Goal: Information Seeking & Learning: Learn about a topic

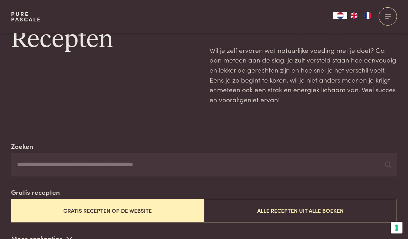
scroll to position [32, 0]
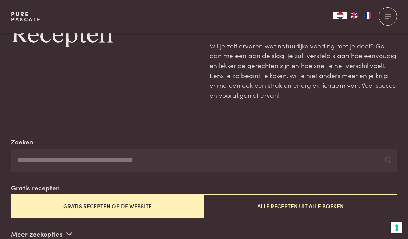
click at [30, 205] on button "Gratis recepten op de website" at bounding box center [107, 206] width 193 height 23
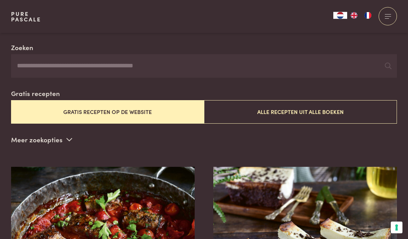
scroll to position [126, 0]
click at [22, 135] on p "Meer zoekopties" at bounding box center [41, 140] width 61 height 10
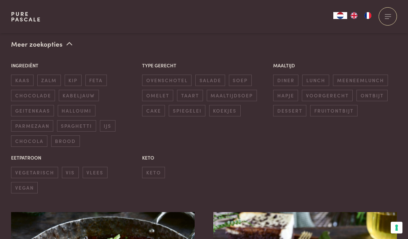
scroll to position [235, 0]
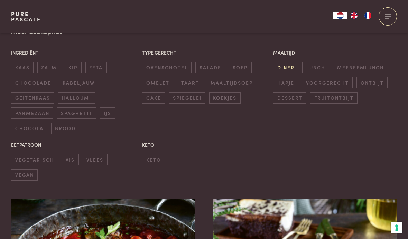
click at [290, 66] on span "diner" at bounding box center [285, 67] width 25 height 11
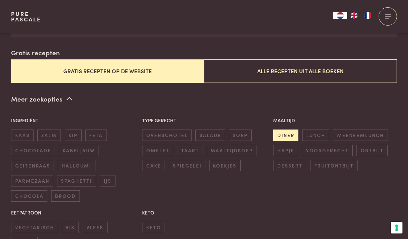
scroll to position [166, 0]
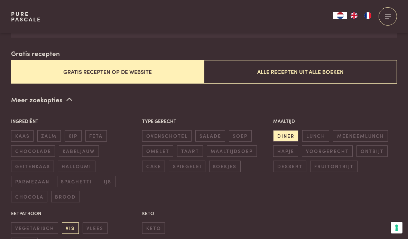
click at [73, 225] on span "vis" at bounding box center [70, 228] width 17 height 11
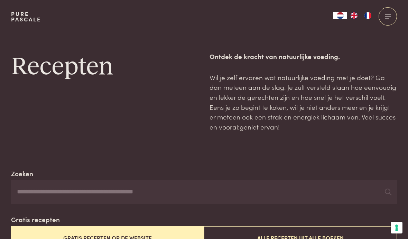
scroll to position [195, 0]
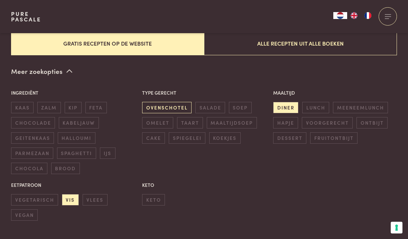
click at [149, 103] on span "ovenschotel" at bounding box center [166, 107] width 49 height 11
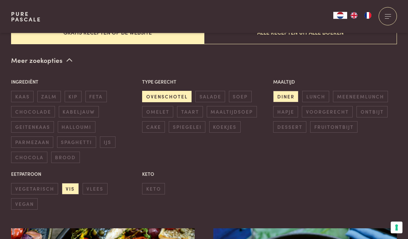
scroll to position [206, 0]
click at [21, 183] on span "vegetarisch" at bounding box center [34, 188] width 47 height 11
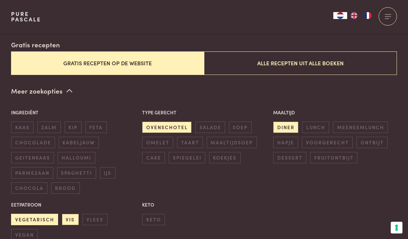
scroll to position [167, 0]
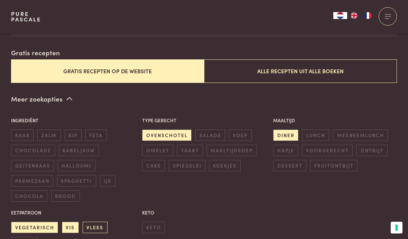
click at [91, 222] on span "vlees" at bounding box center [95, 227] width 25 height 11
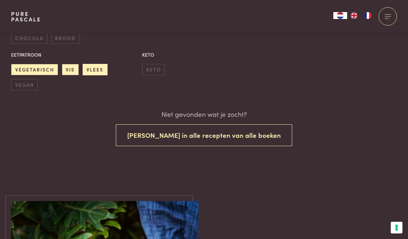
scroll to position [342, 0]
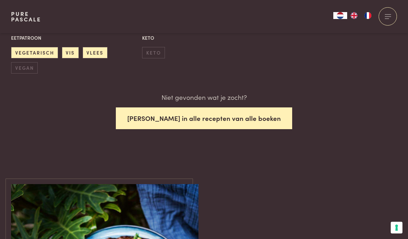
click at [243, 116] on button "Zoek in alle recepten van alle boeken" at bounding box center [204, 119] width 176 height 22
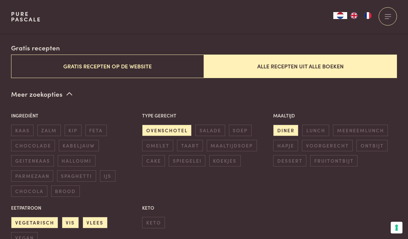
scroll to position [167, 0]
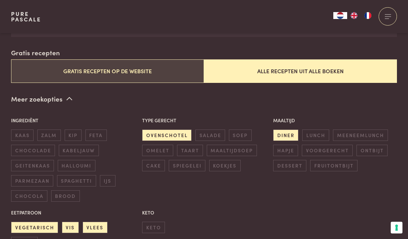
click at [56, 66] on button "Gratis recepten op de website" at bounding box center [107, 71] width 193 height 23
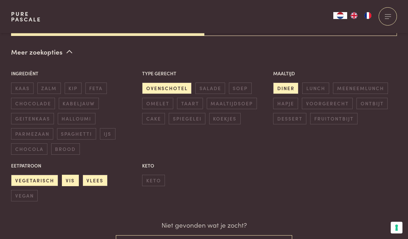
click at [71, 175] on span "vis" at bounding box center [70, 180] width 17 height 11
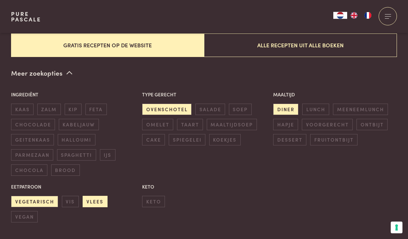
click at [89, 201] on span "vlees" at bounding box center [95, 202] width 25 height 11
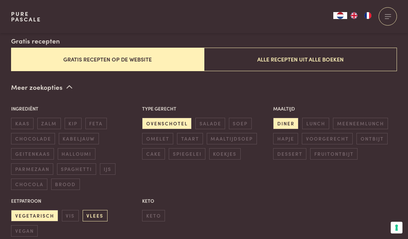
scroll to position [179, 0]
click at [198, 183] on div "Ingrediënt kaas zalm kip feta chocolade kabeljauw geitenkaas halloumi parmezaan…" at bounding box center [204, 171] width 394 height 139
click at [158, 118] on span "ovenschotel" at bounding box center [166, 123] width 49 height 11
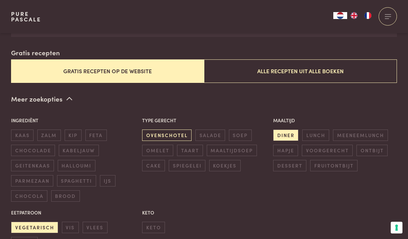
scroll to position [168, 0]
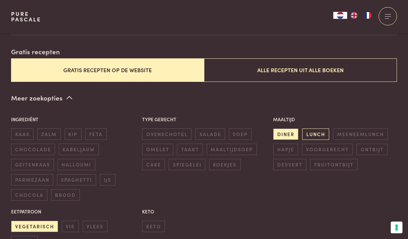
click at [314, 134] on span "lunch" at bounding box center [315, 134] width 27 height 11
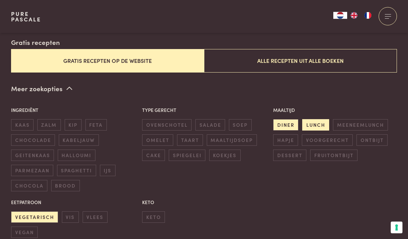
scroll to position [177, 0]
click at [76, 124] on span "kip" at bounding box center [73, 124] width 17 height 11
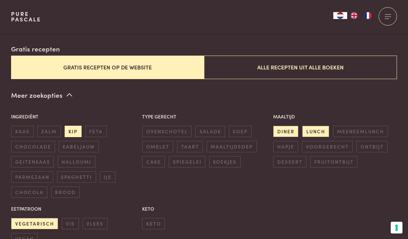
scroll to position [167, 0]
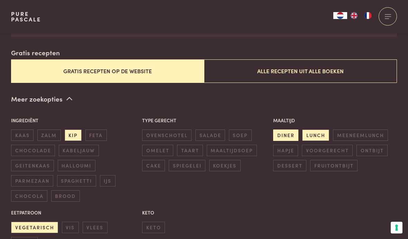
click at [288, 133] on span "diner" at bounding box center [285, 135] width 25 height 11
click at [314, 132] on span "lunch" at bounding box center [315, 135] width 27 height 11
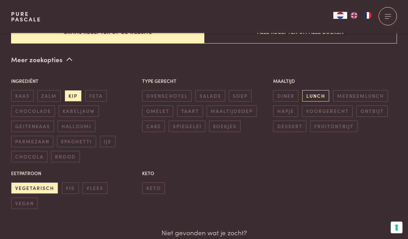
scroll to position [230, 0]
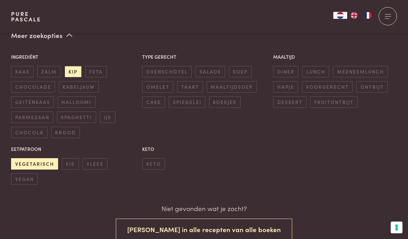
click at [34, 162] on span "vegetarisch" at bounding box center [34, 164] width 47 height 11
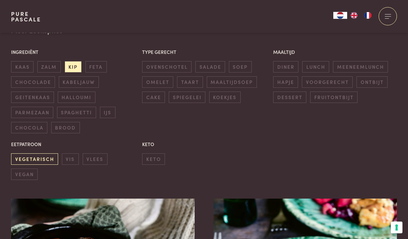
scroll to position [185, 0]
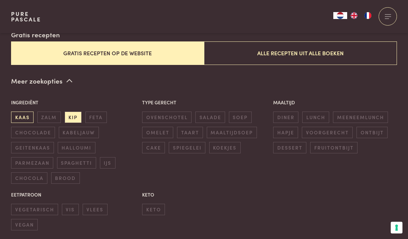
click at [31, 116] on span "kaas" at bounding box center [22, 117] width 22 height 11
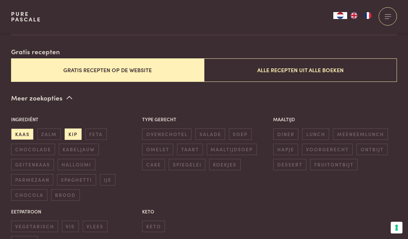
click at [72, 132] on span "kip" at bounding box center [73, 134] width 17 height 11
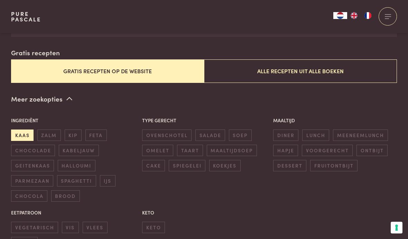
click at [17, 130] on span "kaas" at bounding box center [22, 135] width 22 height 11
click at [48, 67] on button "Gratis recepten op de website" at bounding box center [107, 71] width 193 height 23
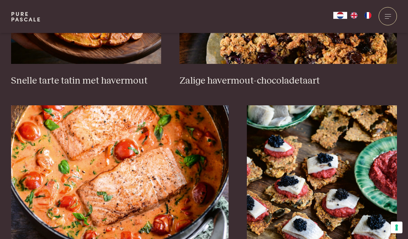
scroll to position [1234, 0]
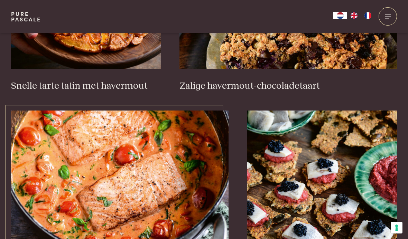
click at [68, 162] on img at bounding box center [120, 180] width 218 height 138
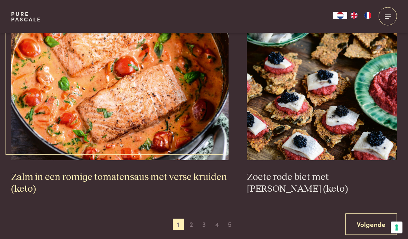
scroll to position [1325, 0]
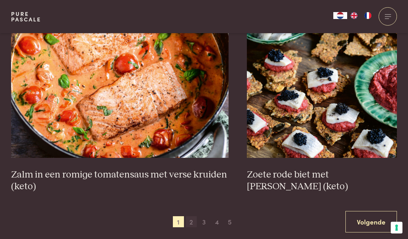
click at [190, 217] on span "2" at bounding box center [191, 222] width 11 height 11
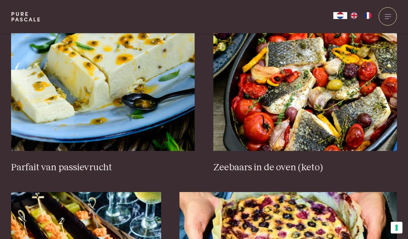
scroll to position [423, 0]
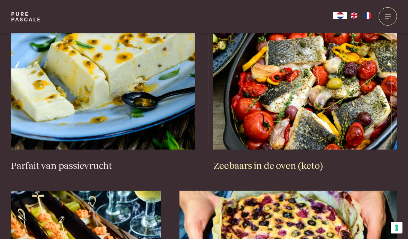
click at [279, 100] on img at bounding box center [305, 80] width 184 height 138
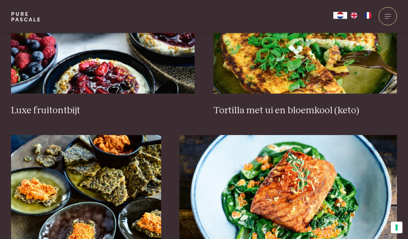
scroll to position [1042, 0]
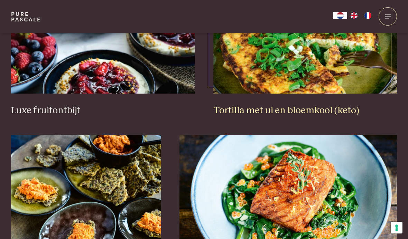
click at [282, 73] on img at bounding box center [305, 24] width 184 height 138
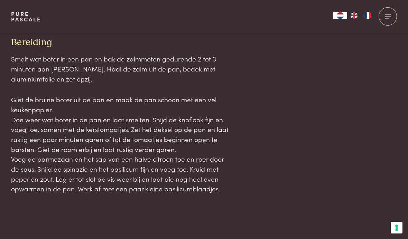
scroll to position [714, 0]
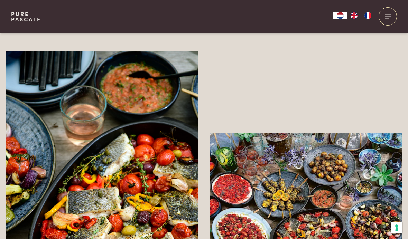
scroll to position [1415, 0]
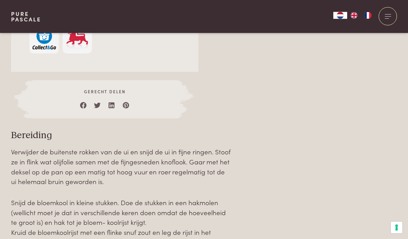
scroll to position [710, 0]
